Goal: Task Accomplishment & Management: Complete application form

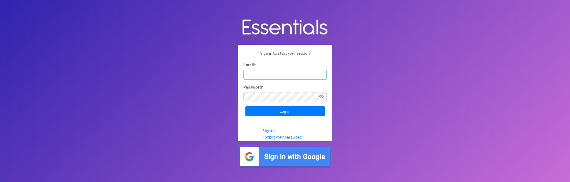
type input "HLkTV7vzNgSgsNXe341Y"
click at [285, 111] on input "Log in" at bounding box center [286, 111] width 80 height 10
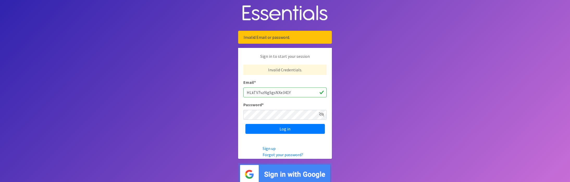
click at [290, 92] on input "HLkTV7vzNgSgsNXe341Y" at bounding box center [285, 93] width 83 height 10
type input "[EMAIL_ADDRESS][DOMAIN_NAME]"
click at [295, 155] on link "Forgot your password?" at bounding box center [283, 154] width 41 height 5
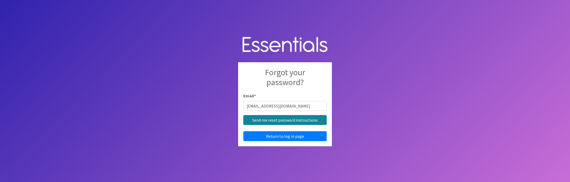
type input "[EMAIL_ADDRESS][DOMAIN_NAME]"
click at [294, 122] on input "Send me reset password instructions" at bounding box center [285, 120] width 83 height 10
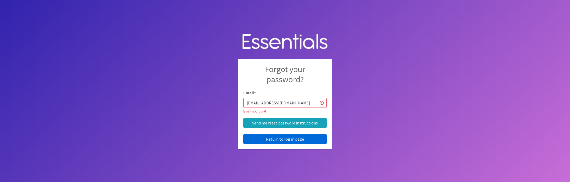
click at [259, 140] on link "Return to log in page" at bounding box center [285, 139] width 83 height 10
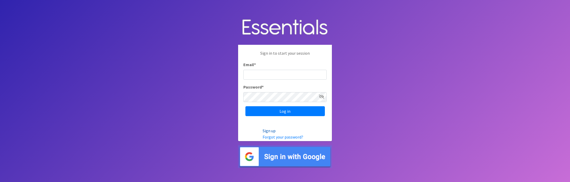
click at [271, 131] on link "Sign up" at bounding box center [269, 130] width 13 height 5
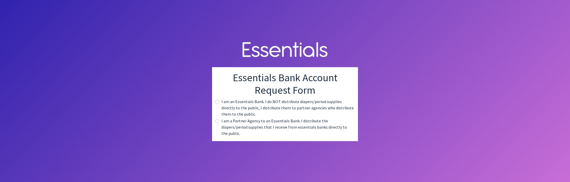
click at [218, 123] on input "radio" at bounding box center [217, 121] width 4 height 4
radio input "true"
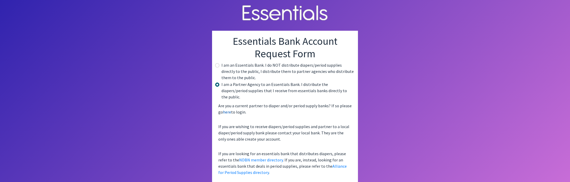
click at [228, 110] on link "here" at bounding box center [227, 112] width 8 height 5
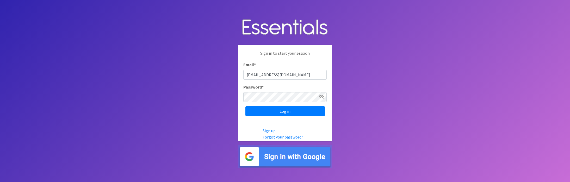
click at [294, 75] on input "[EMAIL_ADDRESS][DOMAIN_NAME]" at bounding box center [285, 75] width 83 height 10
type input "[EMAIL_ADDRESS][DOMAIN_NAME]"
click at [268, 131] on link "Sign up" at bounding box center [269, 130] width 13 height 5
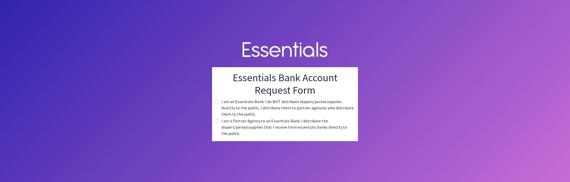
click at [217, 123] on input "radio" at bounding box center [217, 121] width 4 height 4
radio input "true"
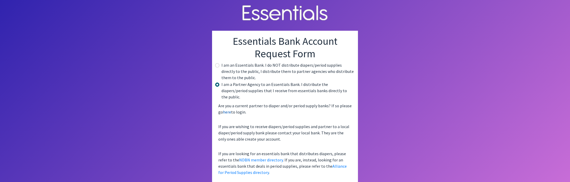
click at [228, 110] on link "here" at bounding box center [227, 112] width 8 height 5
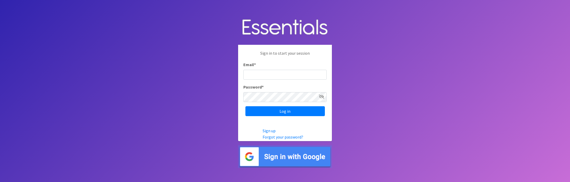
click at [264, 73] on input "Email *" at bounding box center [285, 75] width 83 height 10
click at [260, 77] on input "mchaopman@northportapts.com" at bounding box center [285, 75] width 83 height 10
type input "[EMAIL_ADDRESS][DOMAIN_NAME]"
click at [323, 97] on icon at bounding box center [321, 97] width 5 height 4
click at [281, 113] on input "Log in" at bounding box center [286, 111] width 80 height 10
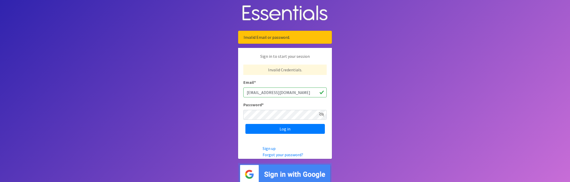
click at [218, 113] on body "Invalid Email or password. Sign in to start your session Invalid Credentials. E…" at bounding box center [285, 93] width 570 height 186
click at [271, 149] on link "Sign up" at bounding box center [269, 148] width 13 height 5
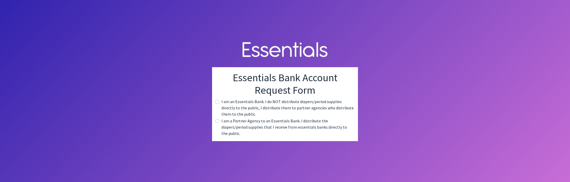
click at [218, 123] on input "radio" at bounding box center [217, 121] width 4 height 4
radio input "true"
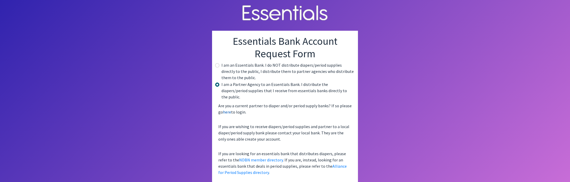
scroll to position [2, 0]
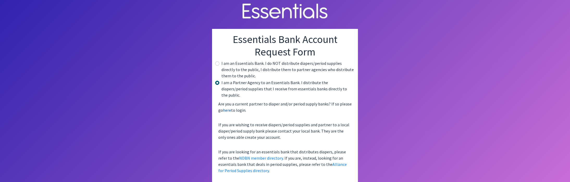
click at [230, 108] on link "here" at bounding box center [227, 110] width 8 height 5
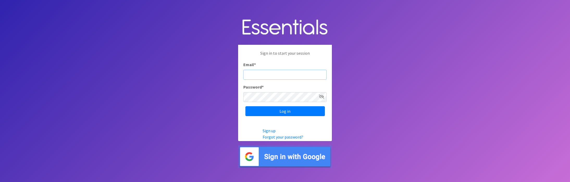
type input "[EMAIL_ADDRESS][DOMAIN_NAME]"
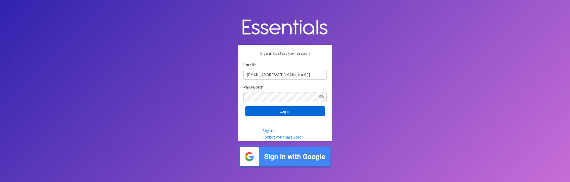
click at [261, 110] on input "Log in" at bounding box center [286, 111] width 80 height 10
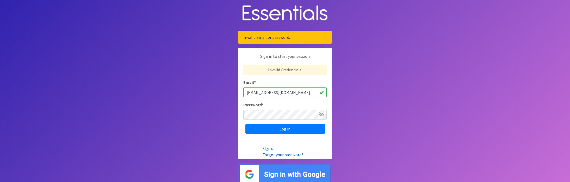
click at [282, 156] on link "Forgot your password?" at bounding box center [283, 154] width 41 height 5
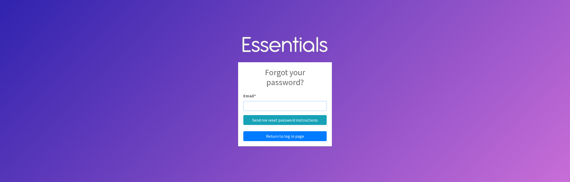
type input "[EMAIL_ADDRESS][DOMAIN_NAME]"
click at [285, 120] on input "Send me reset password instructions" at bounding box center [285, 120] width 83 height 10
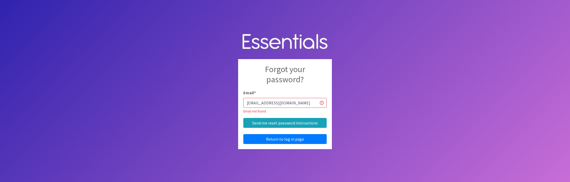
click at [351, 139] on body "Forgot your password? Email * mchapman@northportapts.com Email not found Send m…" at bounding box center [285, 91] width 570 height 182
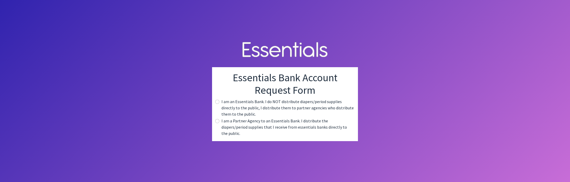
click at [217, 123] on input "radio" at bounding box center [217, 121] width 4 height 4
radio input "true"
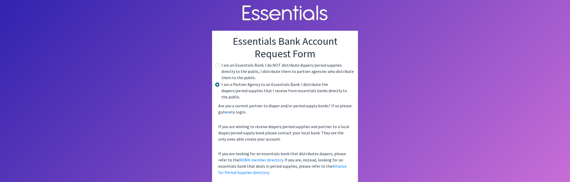
click at [227, 110] on link "here" at bounding box center [227, 112] width 8 height 5
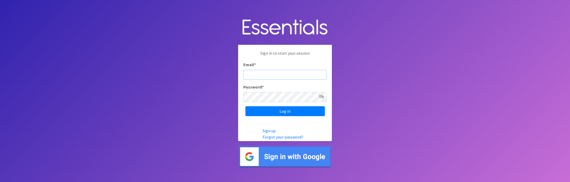
type input "[EMAIL_ADDRESS][DOMAIN_NAME]"
click at [285, 111] on input "Log in" at bounding box center [286, 111] width 80 height 10
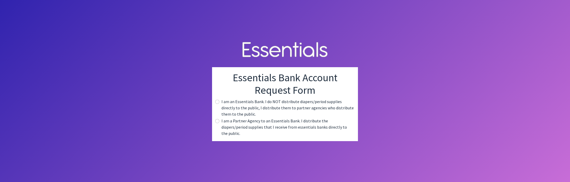
click at [218, 123] on input "radio" at bounding box center [217, 121] width 4 height 4
radio input "true"
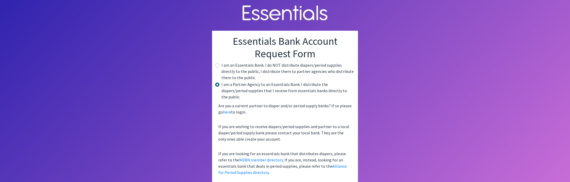
click at [217, 65] on input "radio" at bounding box center [217, 65] width 4 height 4
radio input "true"
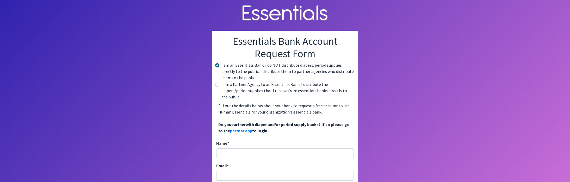
click at [217, 84] on input "radio" at bounding box center [217, 85] width 4 height 4
radio input "true"
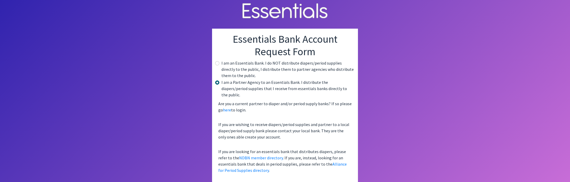
scroll to position [2, 0]
click at [229, 108] on link "here" at bounding box center [227, 110] width 8 height 5
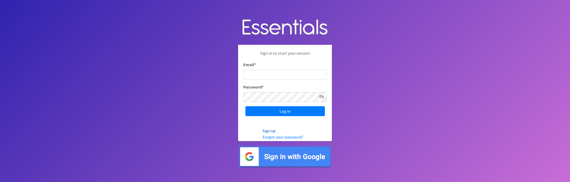
click at [272, 132] on link "Sign up" at bounding box center [269, 130] width 13 height 5
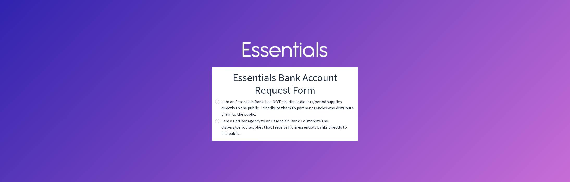
click at [217, 123] on input "radio" at bounding box center [217, 121] width 4 height 4
radio input "true"
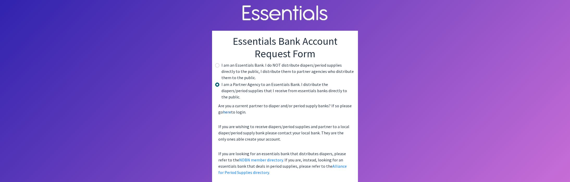
click at [227, 110] on link "here" at bounding box center [227, 112] width 8 height 5
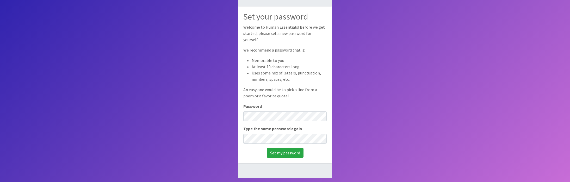
scroll to position [35, 0]
click at [279, 150] on input "Set my password" at bounding box center [285, 153] width 37 height 10
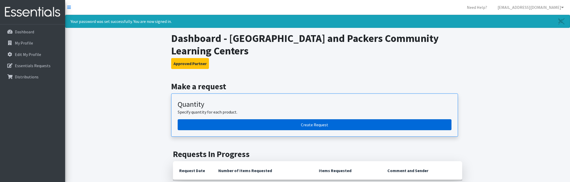
click at [319, 126] on link "Create Request" at bounding box center [315, 124] width 274 height 11
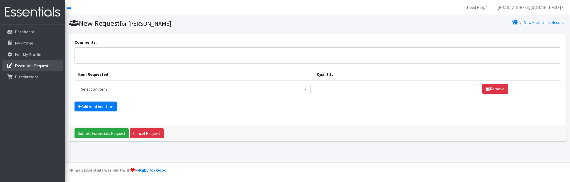
click at [34, 65] on p "Essentials Requests" at bounding box center [33, 65] width 36 height 5
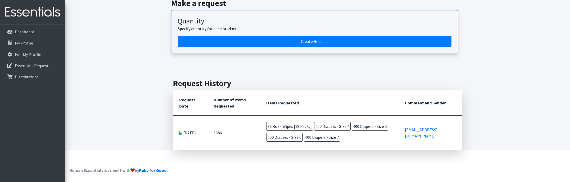
scroll to position [48, 0]
drag, startPoint x: 255, startPoint y: 121, endPoint x: 344, endPoint y: 145, distance: 92.4
click at [344, 145] on td "36 Box - Wipes [18 Packs] 450 Diapers - Size 4 400 Diapers - Size 5 400 Diapers…" at bounding box center [329, 133] width 139 height 34
click at [281, 126] on span "36 Box - Wipes [18 Packs]" at bounding box center [289, 126] width 47 height 9
drag, startPoint x: 266, startPoint y: 127, endPoint x: 255, endPoint y: 128, distance: 11.3
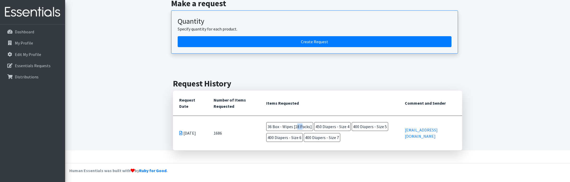
click at [260, 128] on td "36 Box - Wipes [18 Packs] 450 Diapers - Size 4 400 Diapers - Size 5 400 Diapers…" at bounding box center [329, 133] width 139 height 34
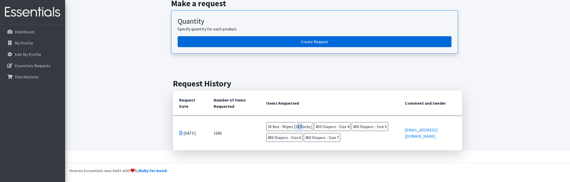
click at [286, 40] on link "Create Request" at bounding box center [315, 41] width 274 height 11
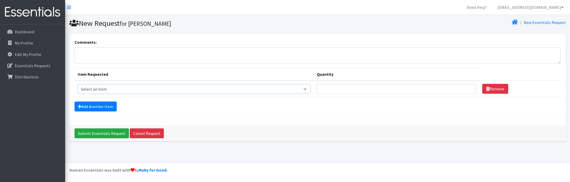
select select "9789"
click at [470, 90] on input "1" at bounding box center [396, 89] width 159 height 10
click at [98, 105] on link "Add Another Item" at bounding box center [96, 107] width 42 height 10
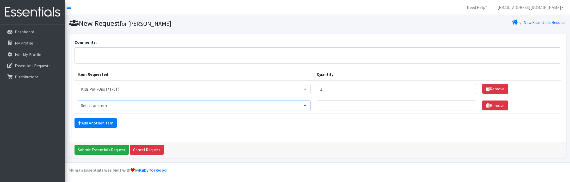
drag, startPoint x: 306, startPoint y: 106, endPoint x: 163, endPoint y: 13, distance: 170.7
click at [154, 0] on html "Need Help? mchapman@northportapts.com Organization Settings My Co-Workers My Pr…" at bounding box center [285, 91] width 570 height 182
click at [470, 91] on input "1" at bounding box center [396, 89] width 159 height 10
type input "2"
click at [469, 88] on input "2" at bounding box center [396, 89] width 159 height 10
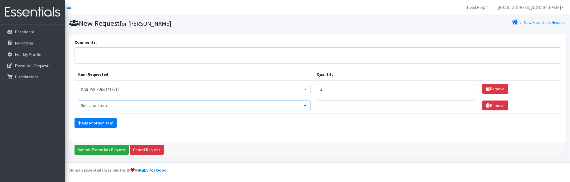
select select "14393"
click at [469, 105] on input "1" at bounding box center [396, 106] width 159 height 10
type input "2"
click at [470, 105] on input "2" at bounding box center [396, 106] width 159 height 10
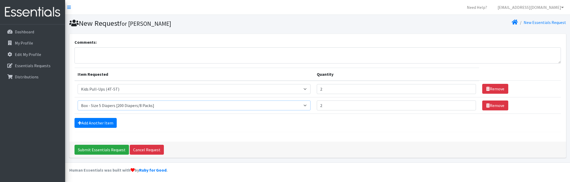
select select "14393"
click at [104, 121] on link "Add Another Item" at bounding box center [96, 123] width 42 height 10
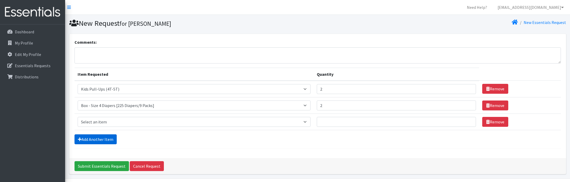
scroll to position [16, 0]
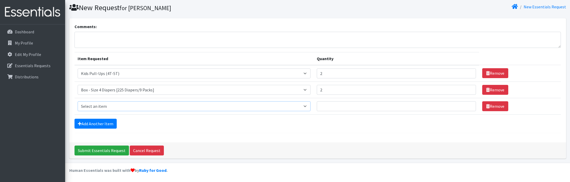
select select "14394"
click at [469, 108] on input "1" at bounding box center [396, 106] width 159 height 10
type input "2"
click at [469, 104] on input "2" at bounding box center [396, 106] width 159 height 10
click at [85, 123] on link "Add Another Item" at bounding box center [96, 124] width 42 height 10
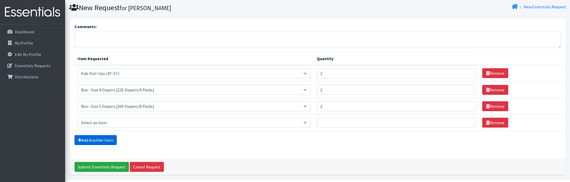
scroll to position [32, 0]
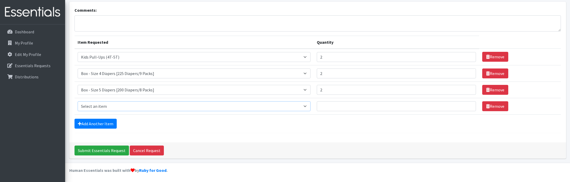
select select "14395"
click at [469, 105] on input "1" at bounding box center [396, 106] width 159 height 10
type input "2"
click at [469, 105] on input "2" at bounding box center [396, 106] width 159 height 10
click at [102, 123] on link "Add Another Item" at bounding box center [96, 124] width 42 height 10
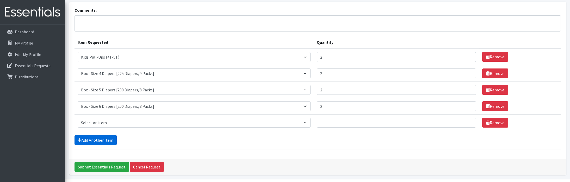
scroll to position [48, 0]
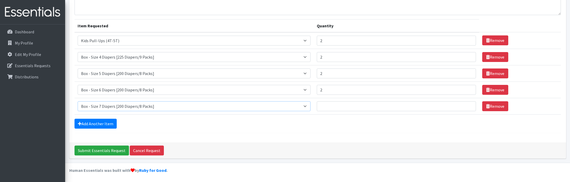
select select "14401"
click at [470, 106] on input "1" at bounding box center [396, 106] width 159 height 10
type input "2"
click at [469, 105] on input "2" at bounding box center [396, 106] width 159 height 10
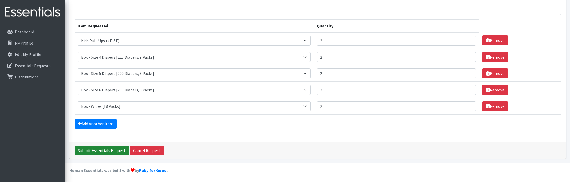
click at [110, 149] on input "Submit Essentials Request" at bounding box center [102, 151] width 54 height 10
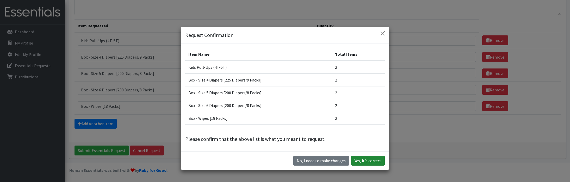
click at [365, 162] on button "Yes, it's correct" at bounding box center [368, 161] width 34 height 10
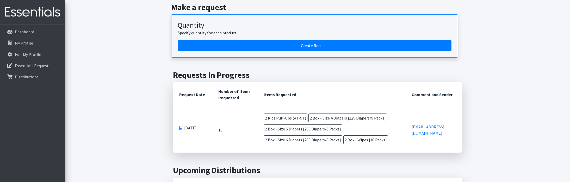
scroll to position [63, 0]
